Goal: Information Seeking & Learning: Learn about a topic

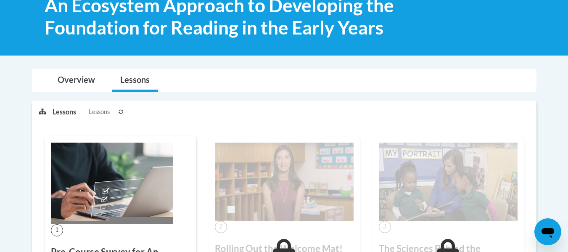
scroll to position [132, 0]
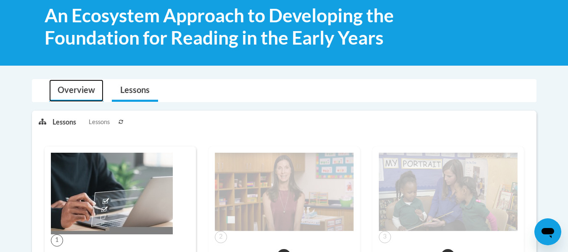
click at [74, 98] on link "Overview" at bounding box center [76, 90] width 54 height 22
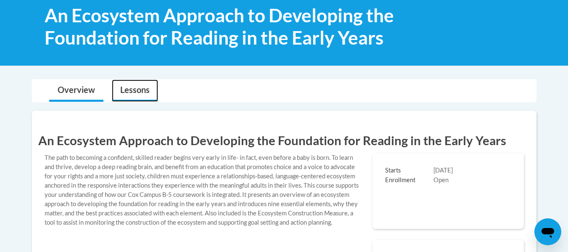
click at [132, 97] on link "Lessons" at bounding box center [135, 90] width 46 height 22
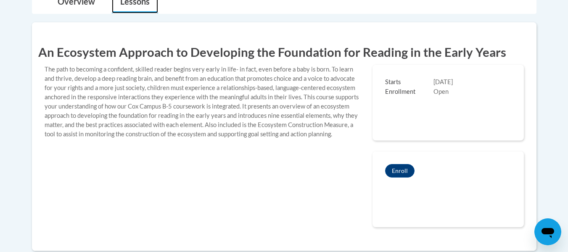
scroll to position [0, 0]
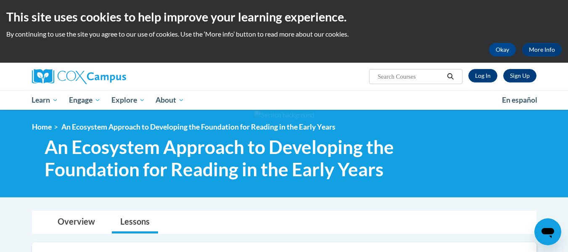
click at [492, 68] on div "Sign Up Log In Search Search..." at bounding box center [370, 73] width 345 height 21
click at [483, 76] on link "Log In" at bounding box center [483, 75] width 29 height 13
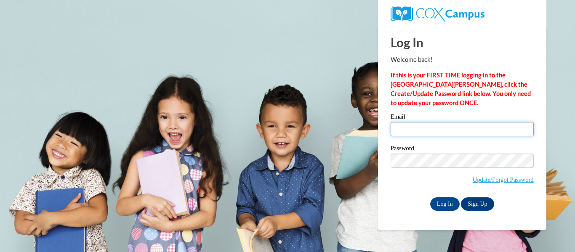
click at [453, 134] on input "Email" at bounding box center [461, 129] width 143 height 14
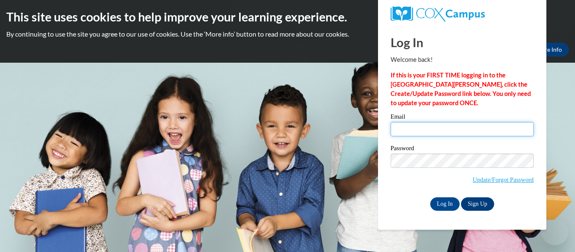
type input "heathere@summitesc.org"
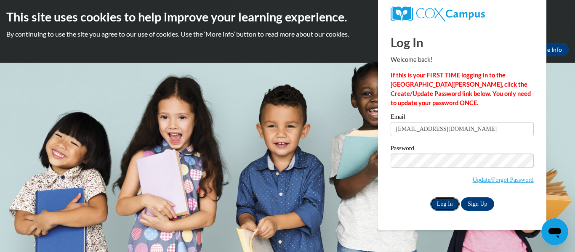
click at [448, 201] on input "Log In" at bounding box center [444, 203] width 29 height 13
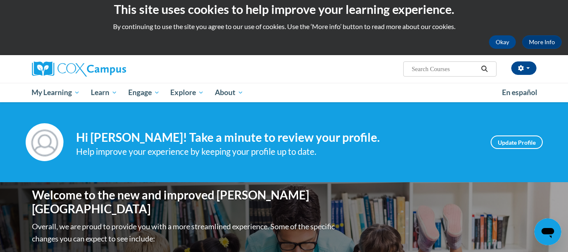
scroll to position [0, 0]
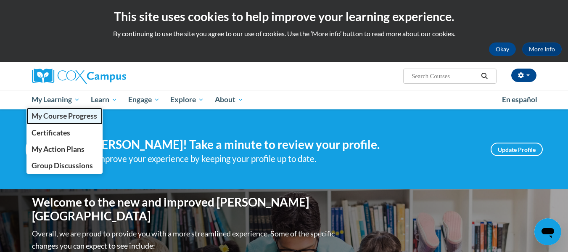
click at [64, 117] on span "My Course Progress" at bounding box center [65, 115] width 66 height 9
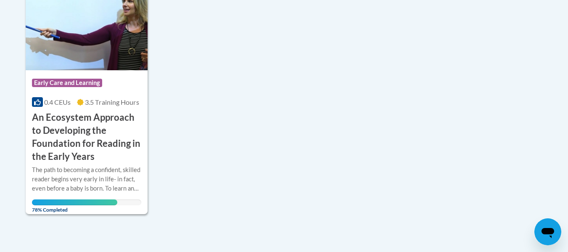
scroll to position [232, 0]
click at [120, 133] on h3 "An Ecosystem Approach to Developing the Foundation for Reading in the Early Yea…" at bounding box center [87, 137] width 110 height 52
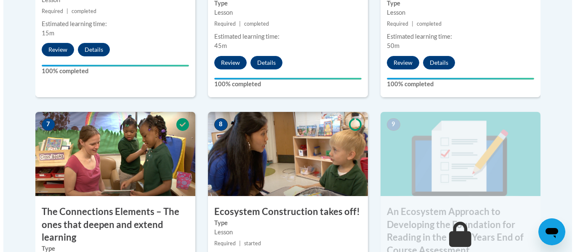
scroll to position [786, 0]
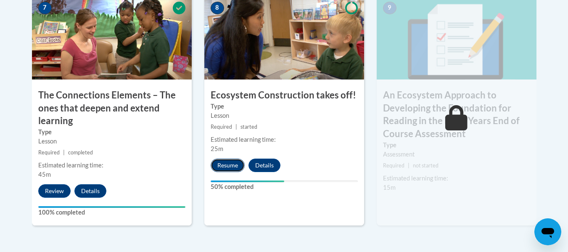
click at [228, 166] on button "Resume" at bounding box center [228, 165] width 34 height 13
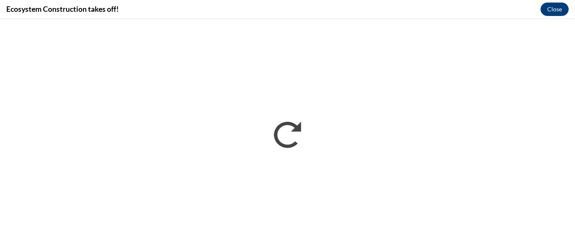
scroll to position [0, 0]
